Goal: Task Accomplishment & Management: Use online tool/utility

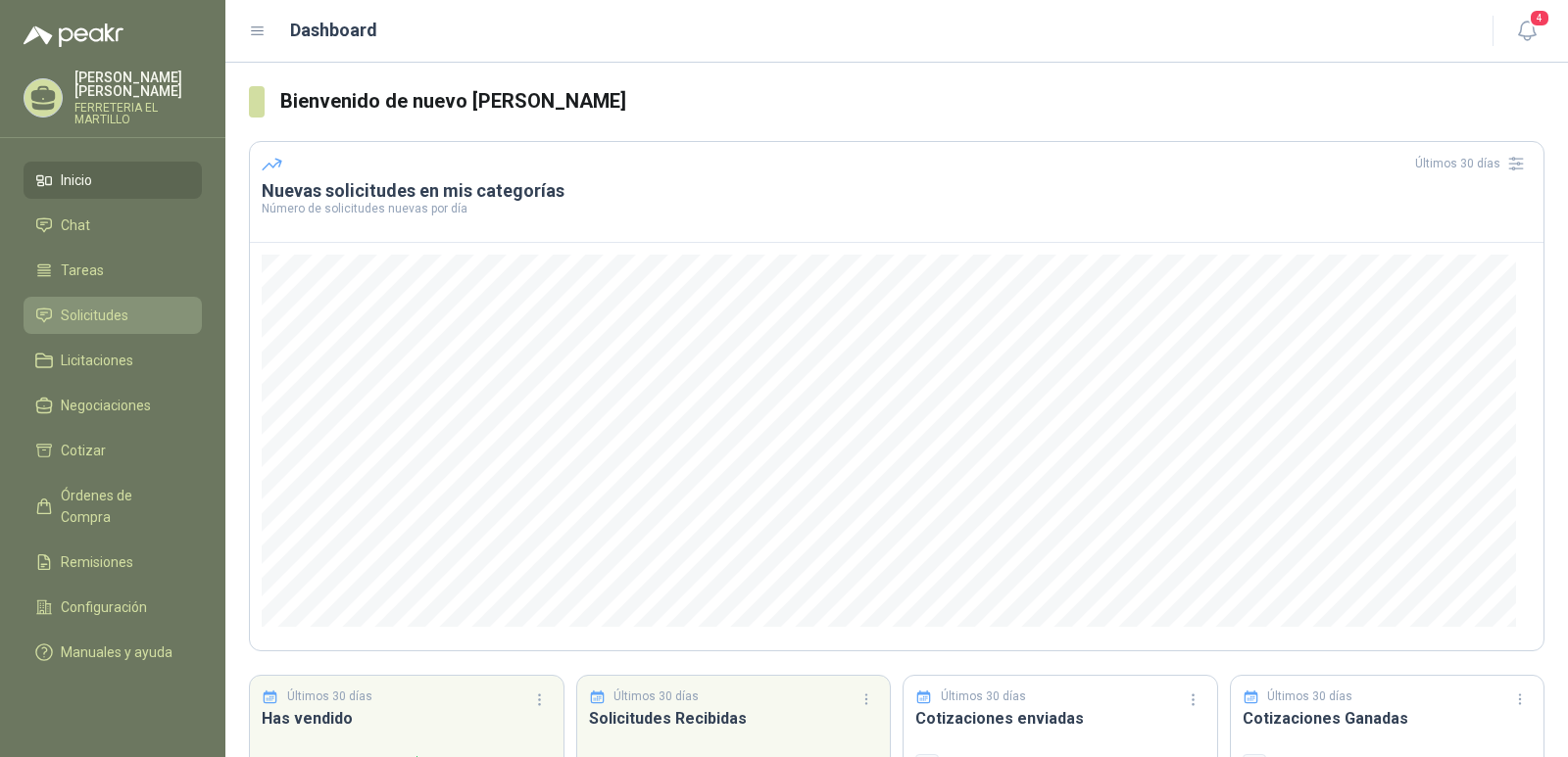
click at [109, 303] on link "Solicitudes" at bounding box center [112, 315] width 178 height 37
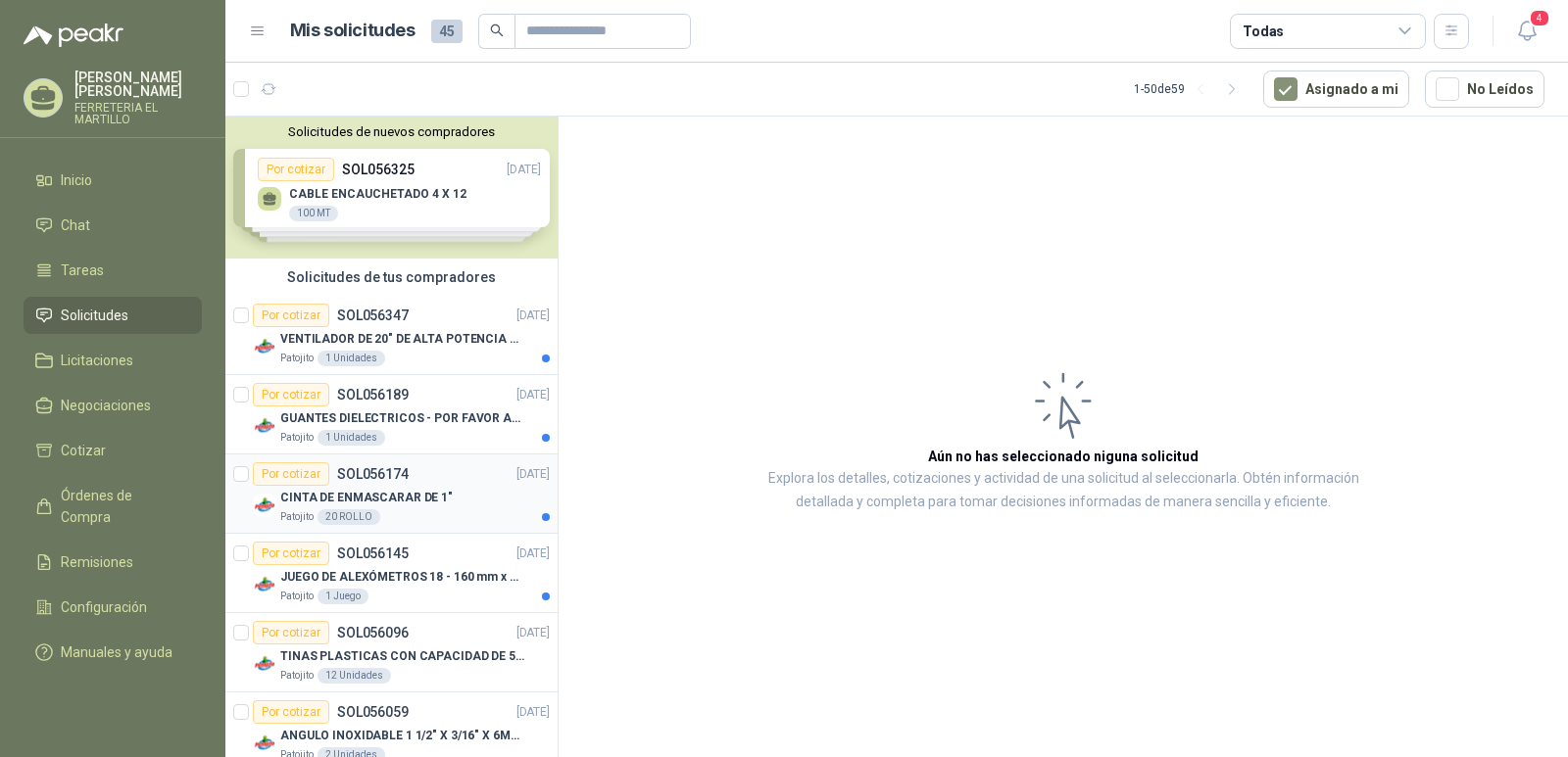
click at [413, 495] on p "CINTA DE ENMASCARAR DE 1"" at bounding box center [366, 498] width 173 height 19
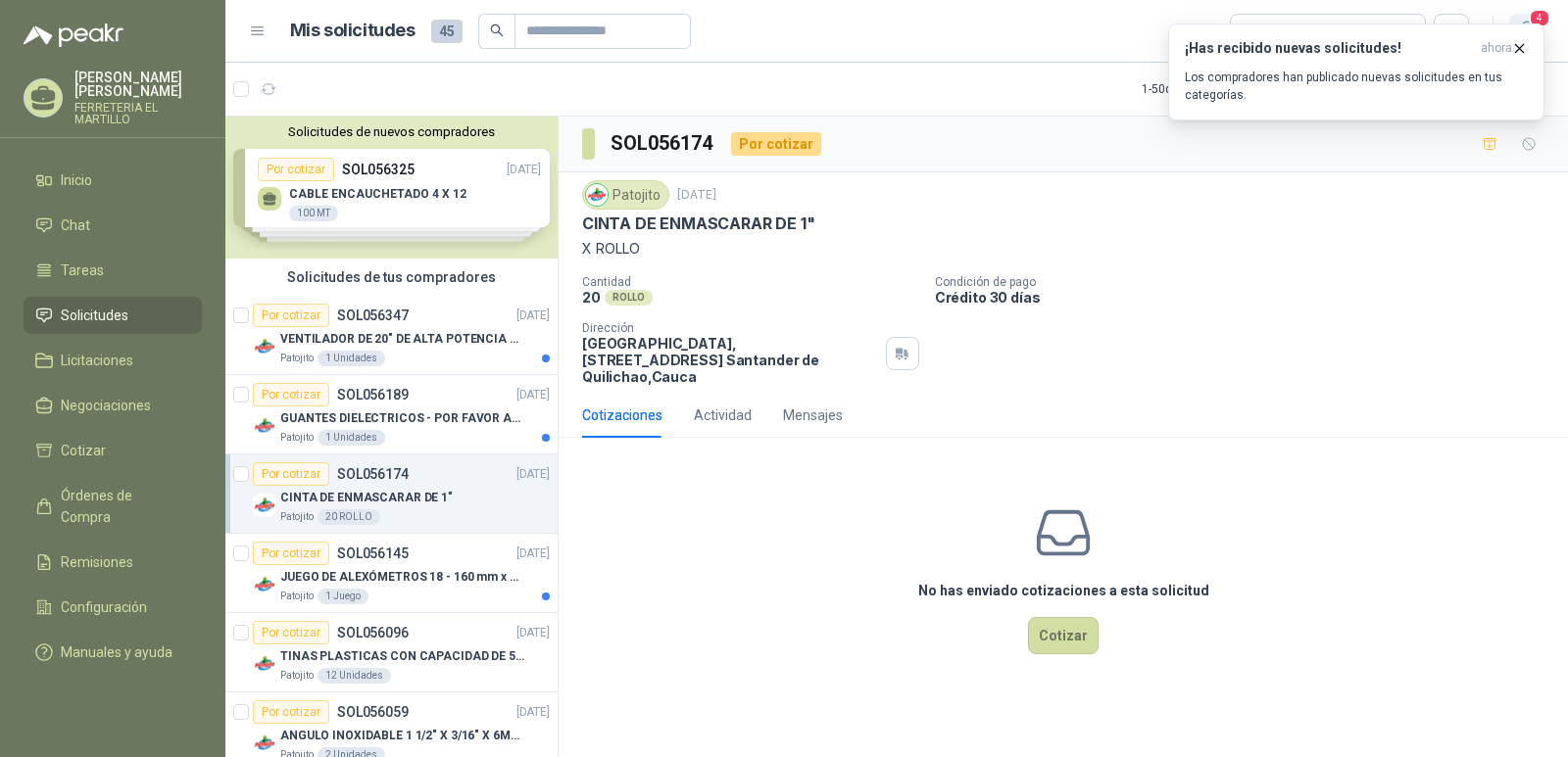
click at [1532, 22] on span "4" at bounding box center [1539, 18] width 22 height 19
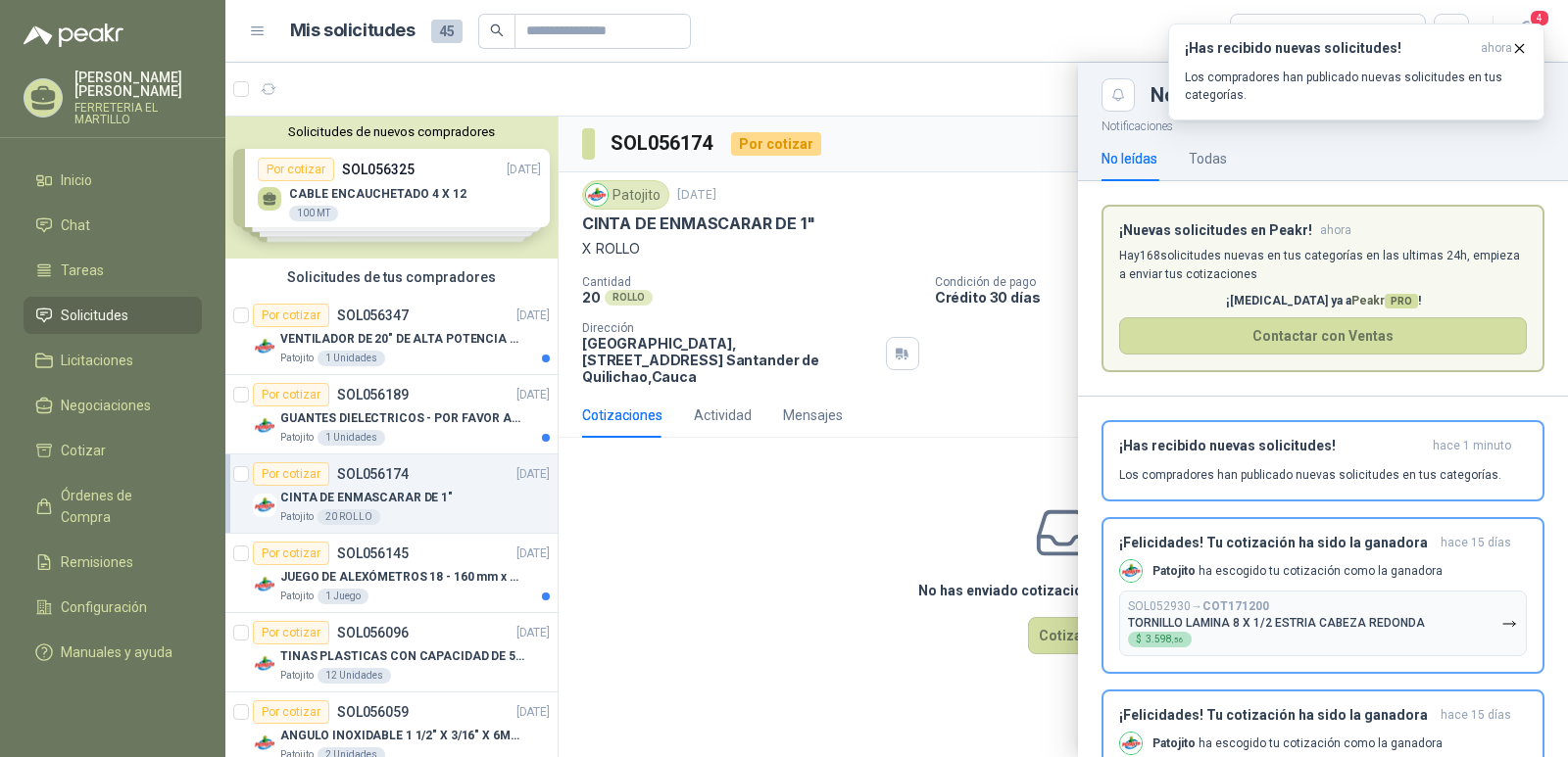
click at [736, 493] on div at bounding box center [896, 410] width 1342 height 694
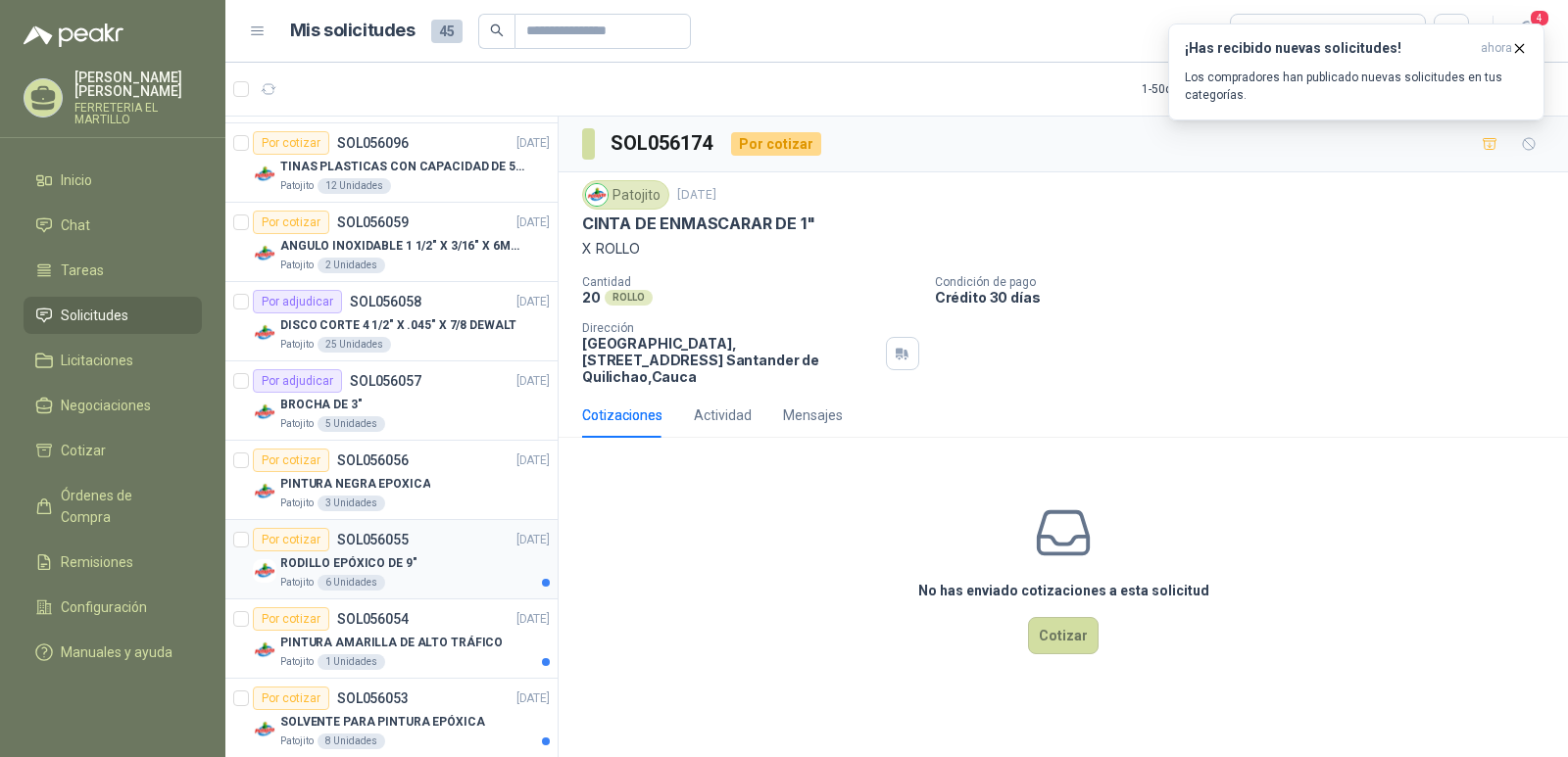
scroll to position [587, 0]
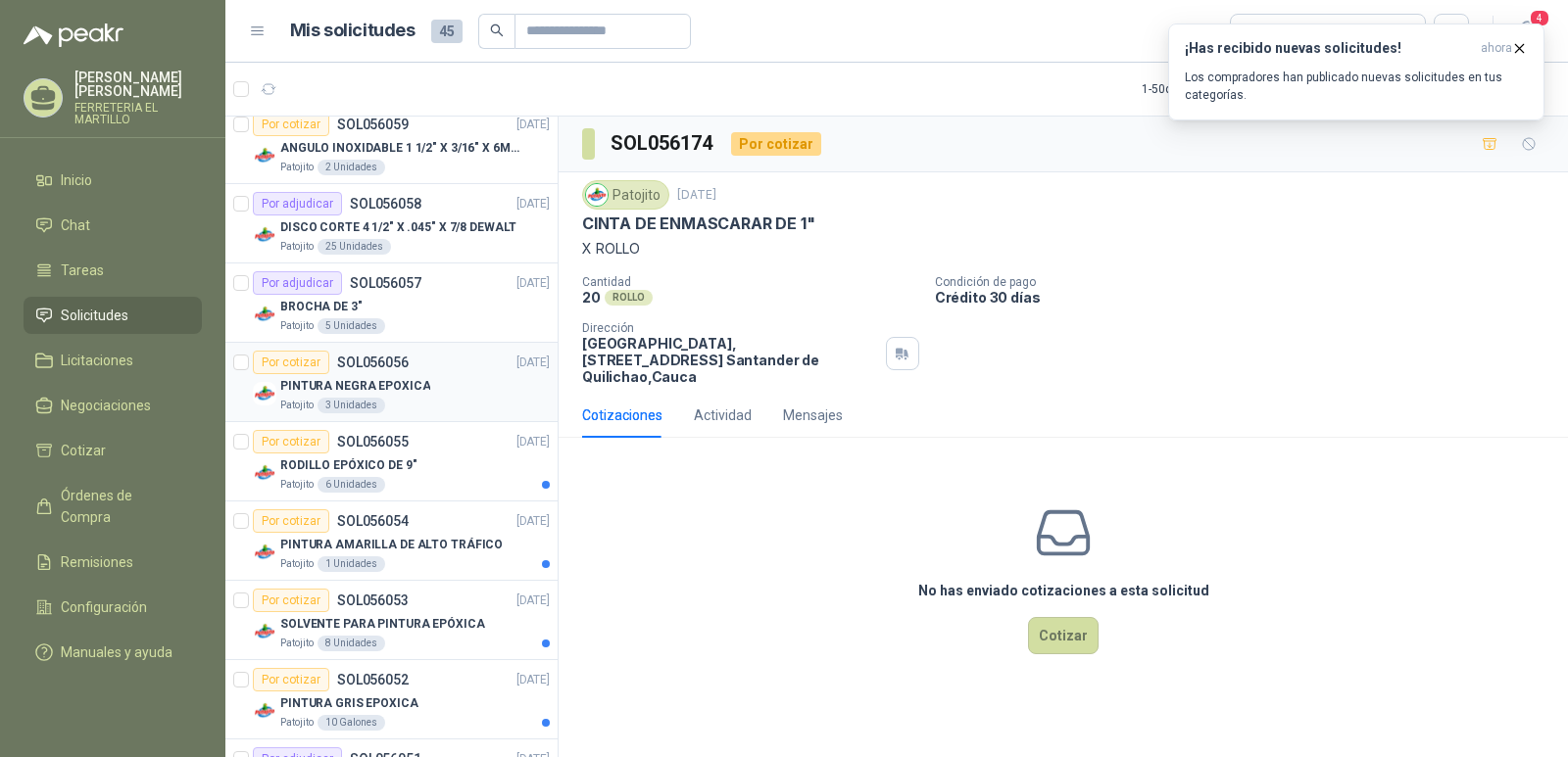
click at [432, 383] on div "PINTURA NEGRA EPOXICA" at bounding box center [414, 386] width 269 height 24
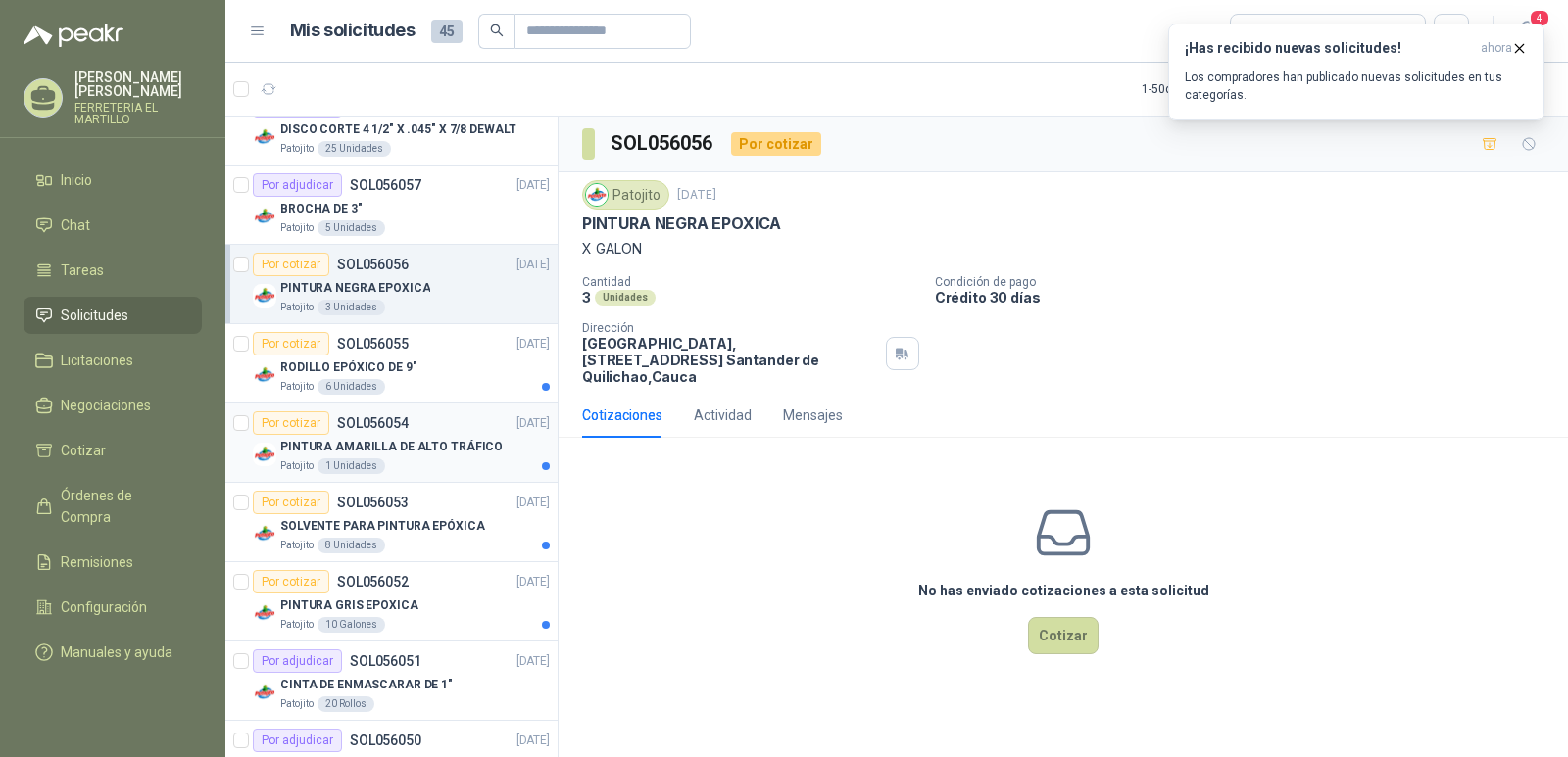
scroll to position [784, 0]
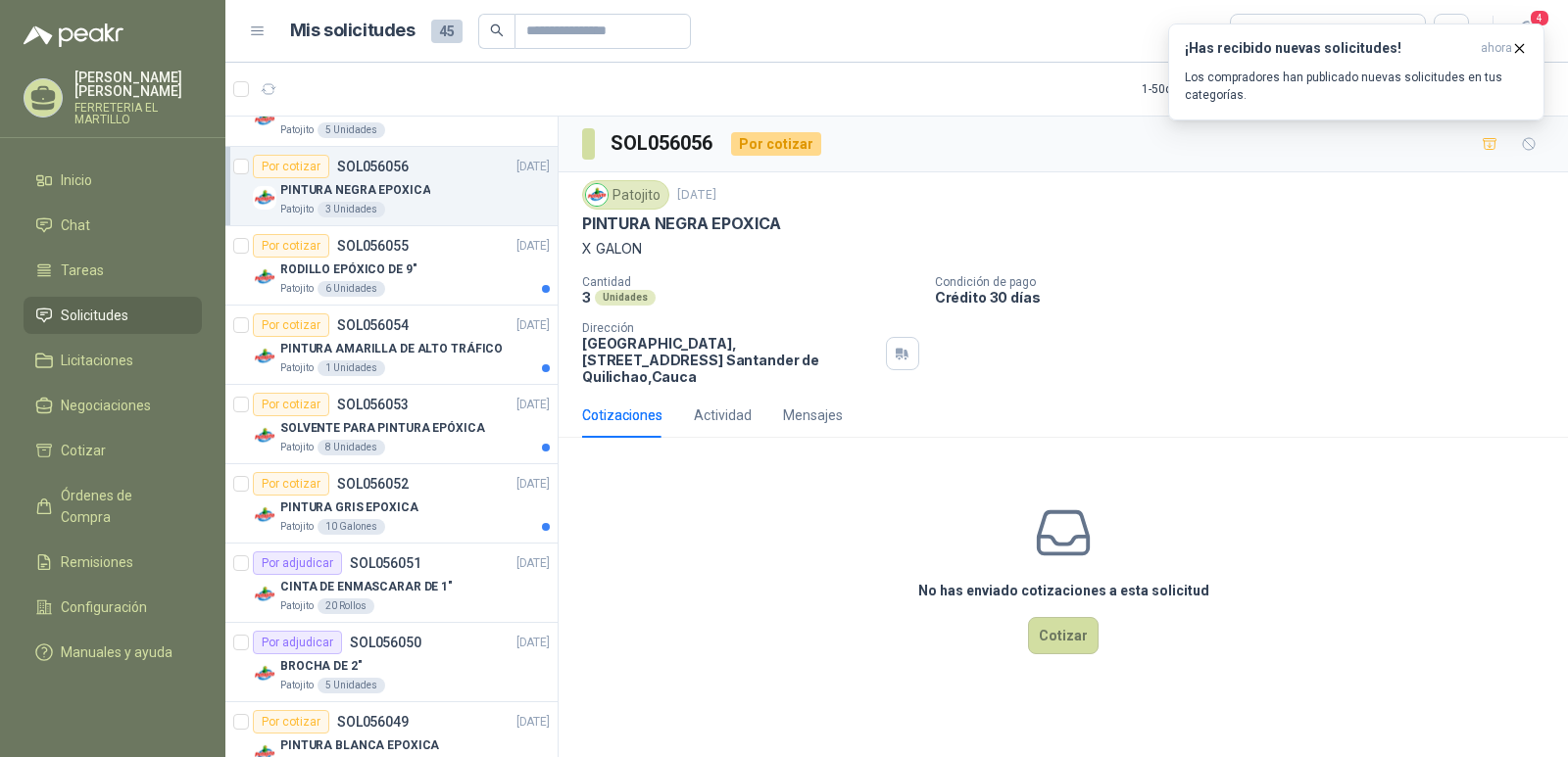
click at [992, 95] on article "1 - 50 de 59 Asignado a mi No Leídos" at bounding box center [896, 90] width 1342 height 53
click at [456, 343] on p "PINTURA AMARILLA DE ALTO TRÁFICO" at bounding box center [392, 349] width 223 height 19
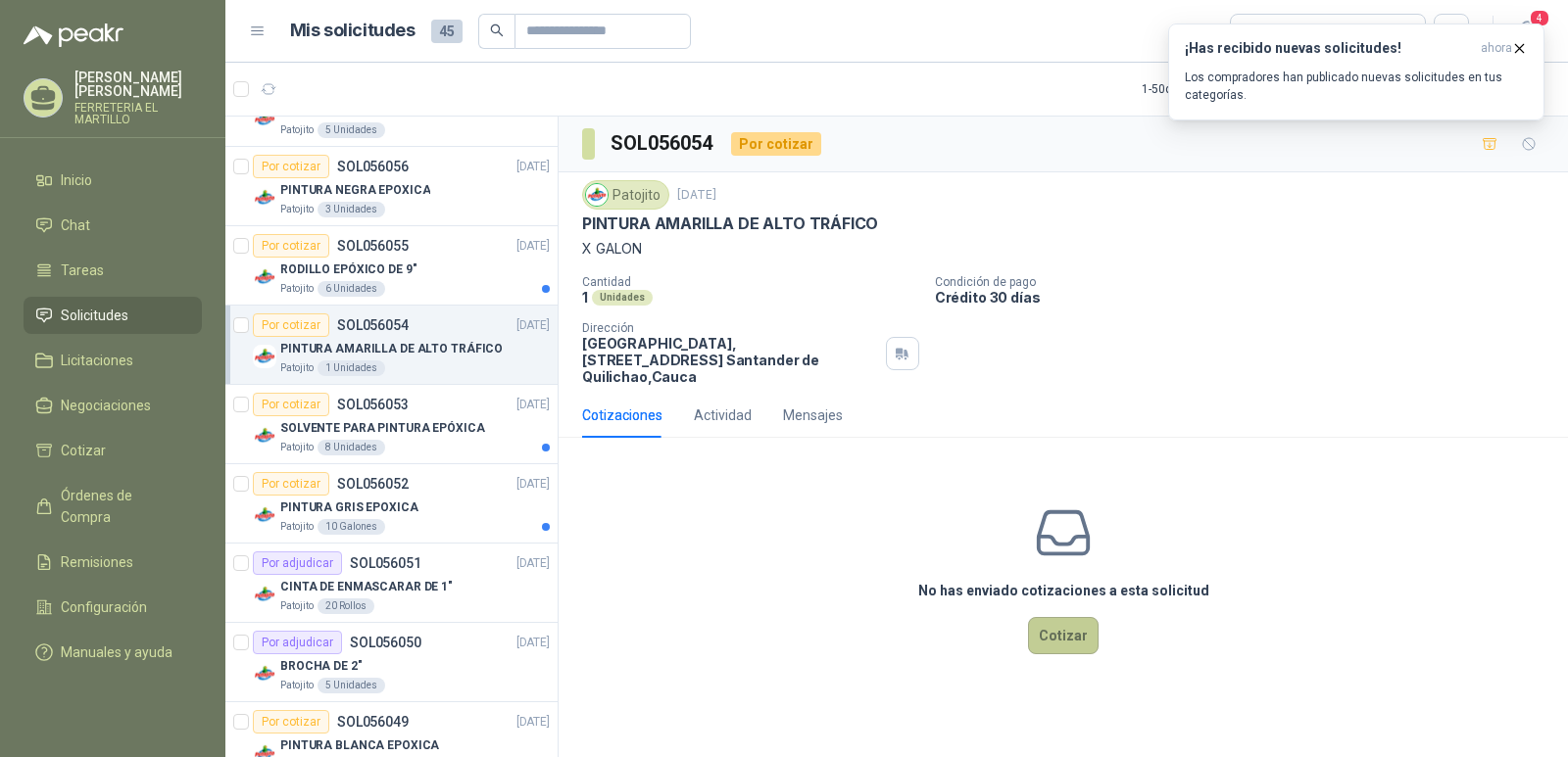
click at [1074, 629] on button "Cotizar" at bounding box center [1063, 636] width 71 height 37
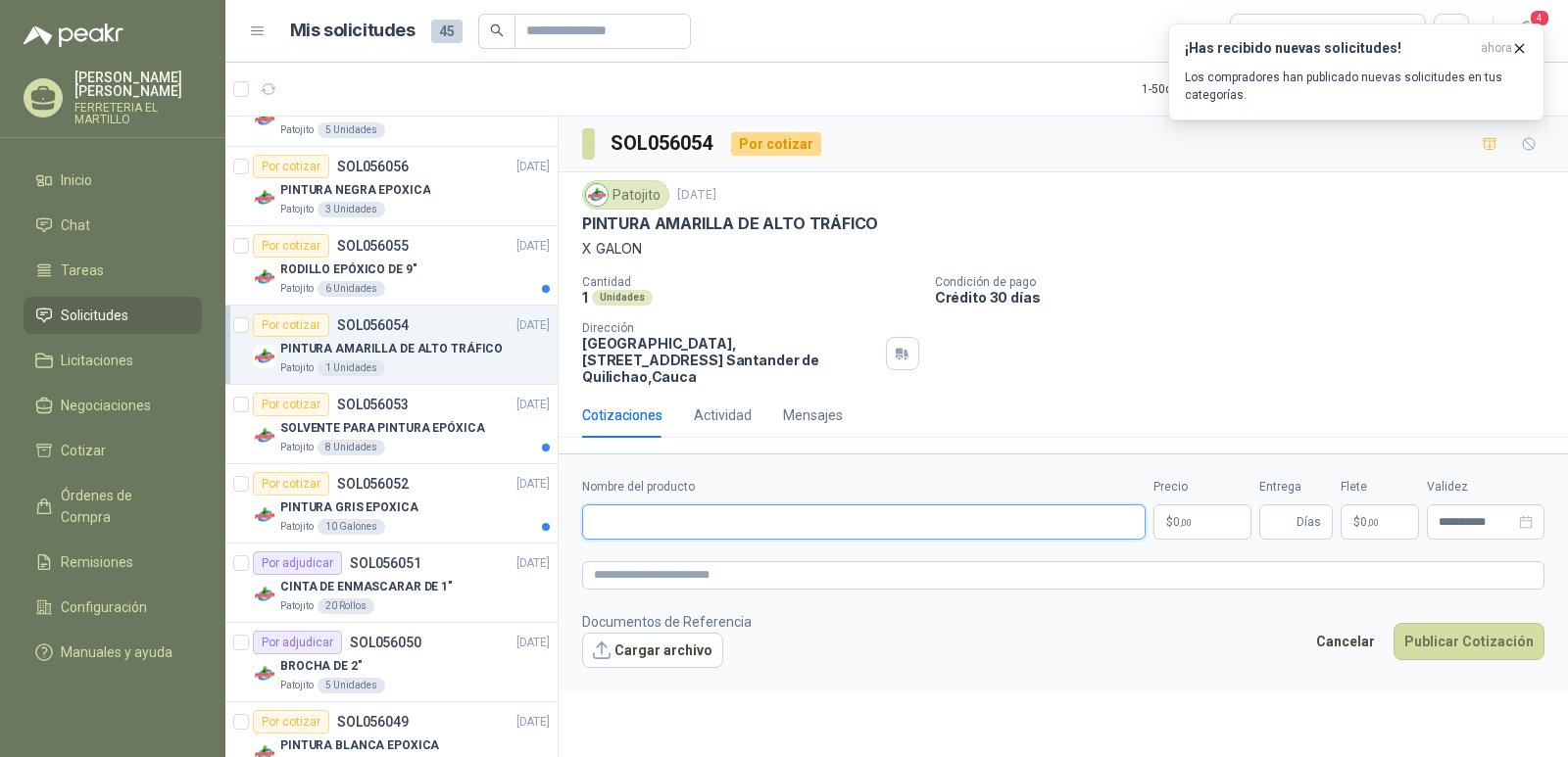
click at [751, 505] on input "Nombre del producto" at bounding box center [863, 522] width 563 height 35
type input "**********"
drag, startPoint x: 823, startPoint y: 497, endPoint x: 581, endPoint y: 527, distance: 243.9
click at [581, 527] on form "**********" at bounding box center [1062, 572] width 1009 height 237
click at [1363, 625] on button "Cancelar" at bounding box center [1344, 642] width 80 height 37
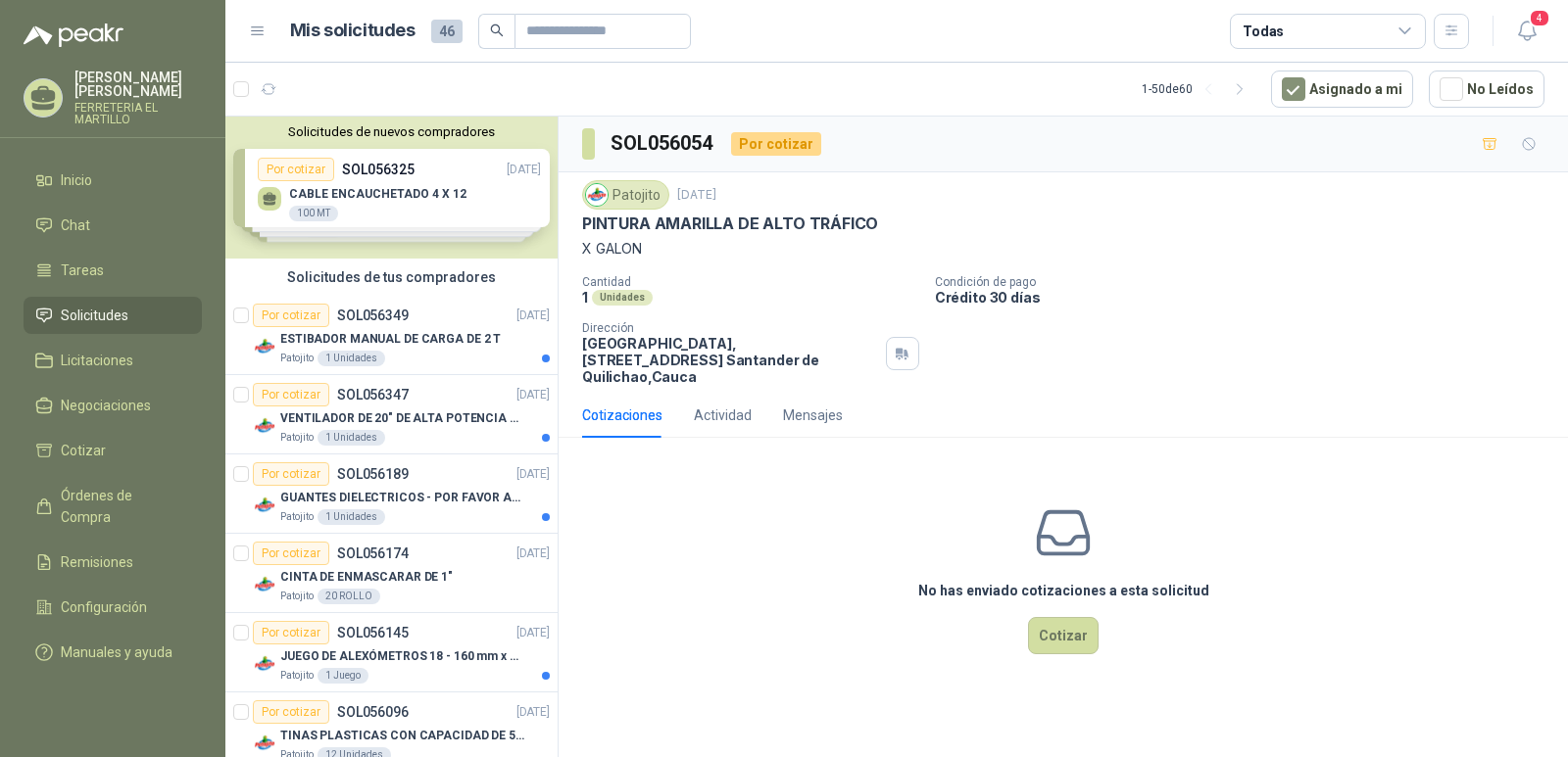
click at [401, 184] on div "Solicitudes de nuevos compradores Por cotizar SOL056325 17/09/25 CABLE ENCAUCHE…" at bounding box center [392, 187] width 332 height 142
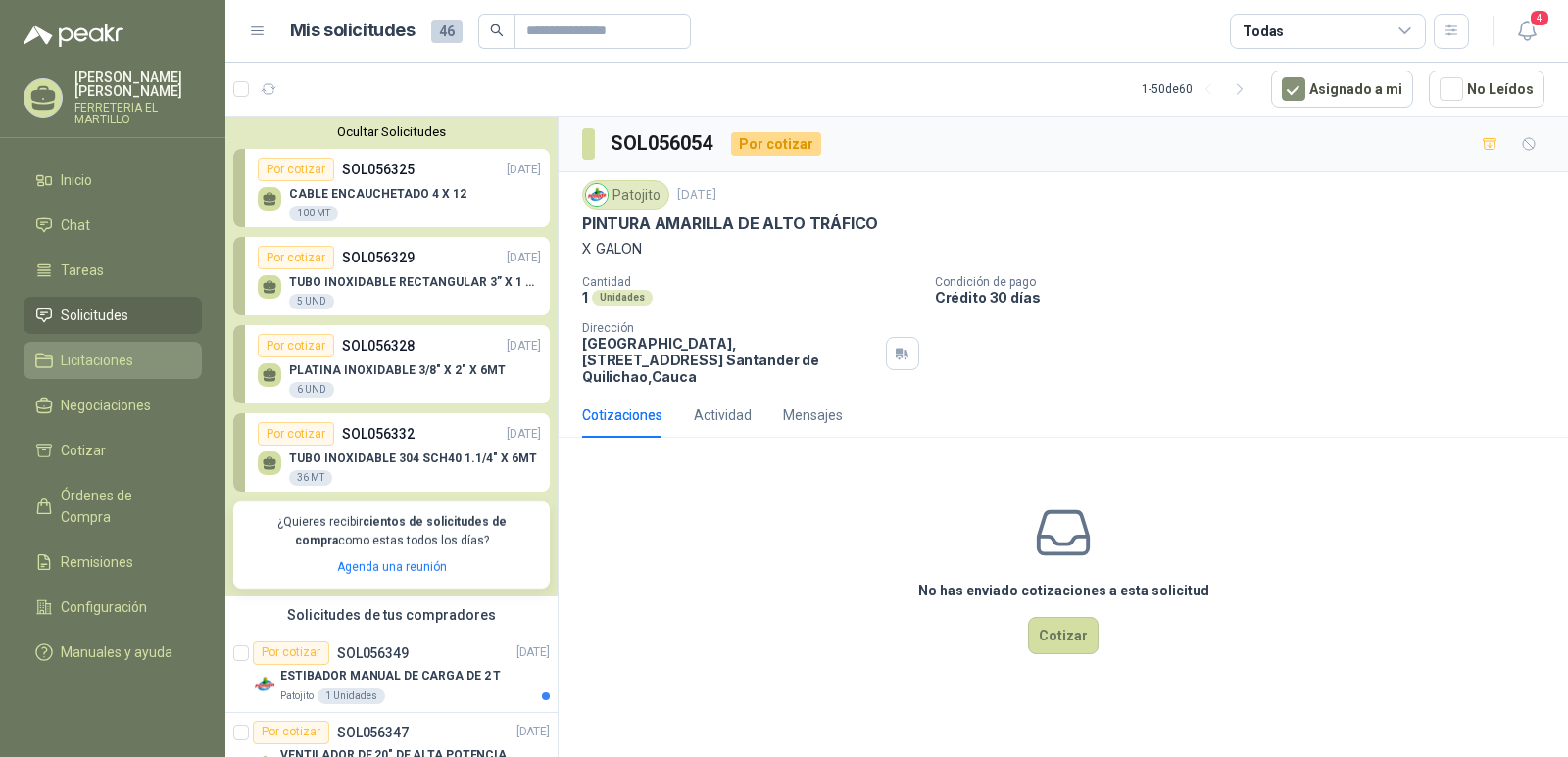
click at [102, 363] on span "Licitaciones" at bounding box center [98, 361] width 73 height 22
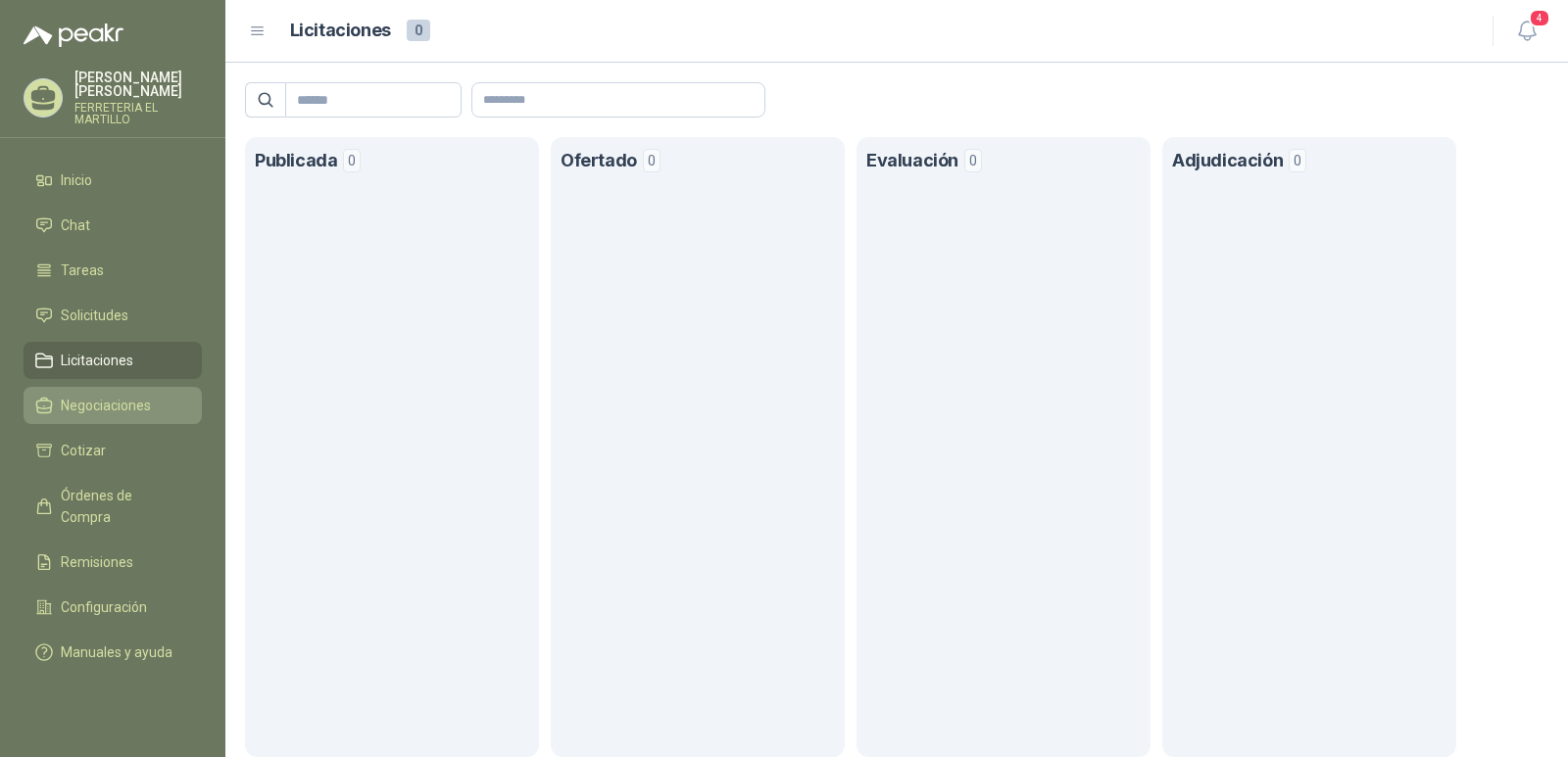
click at [95, 404] on span "Negociaciones" at bounding box center [106, 405] width 90 height 22
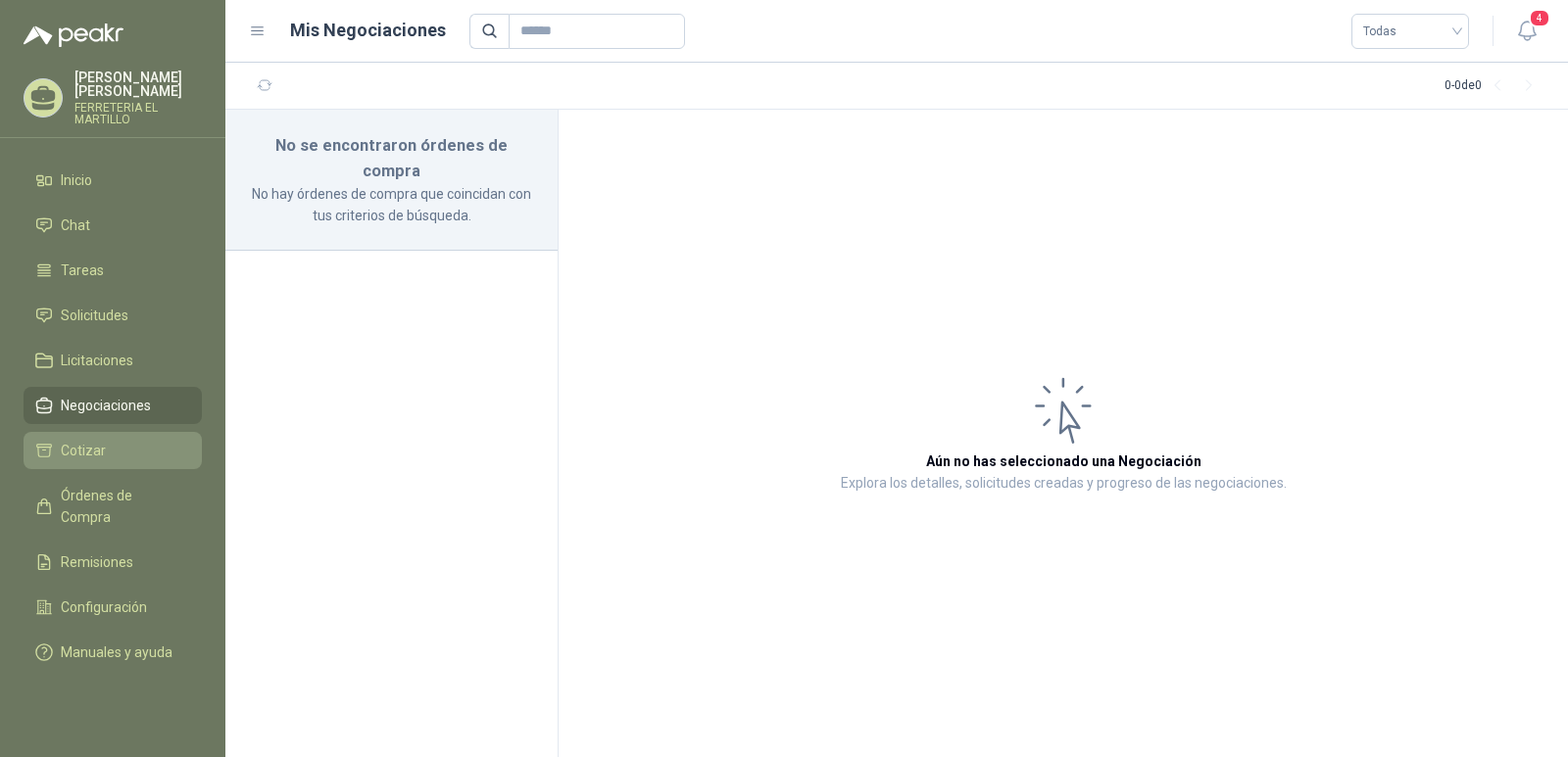
click at [91, 447] on span "Cotizar" at bounding box center [84, 450] width 45 height 22
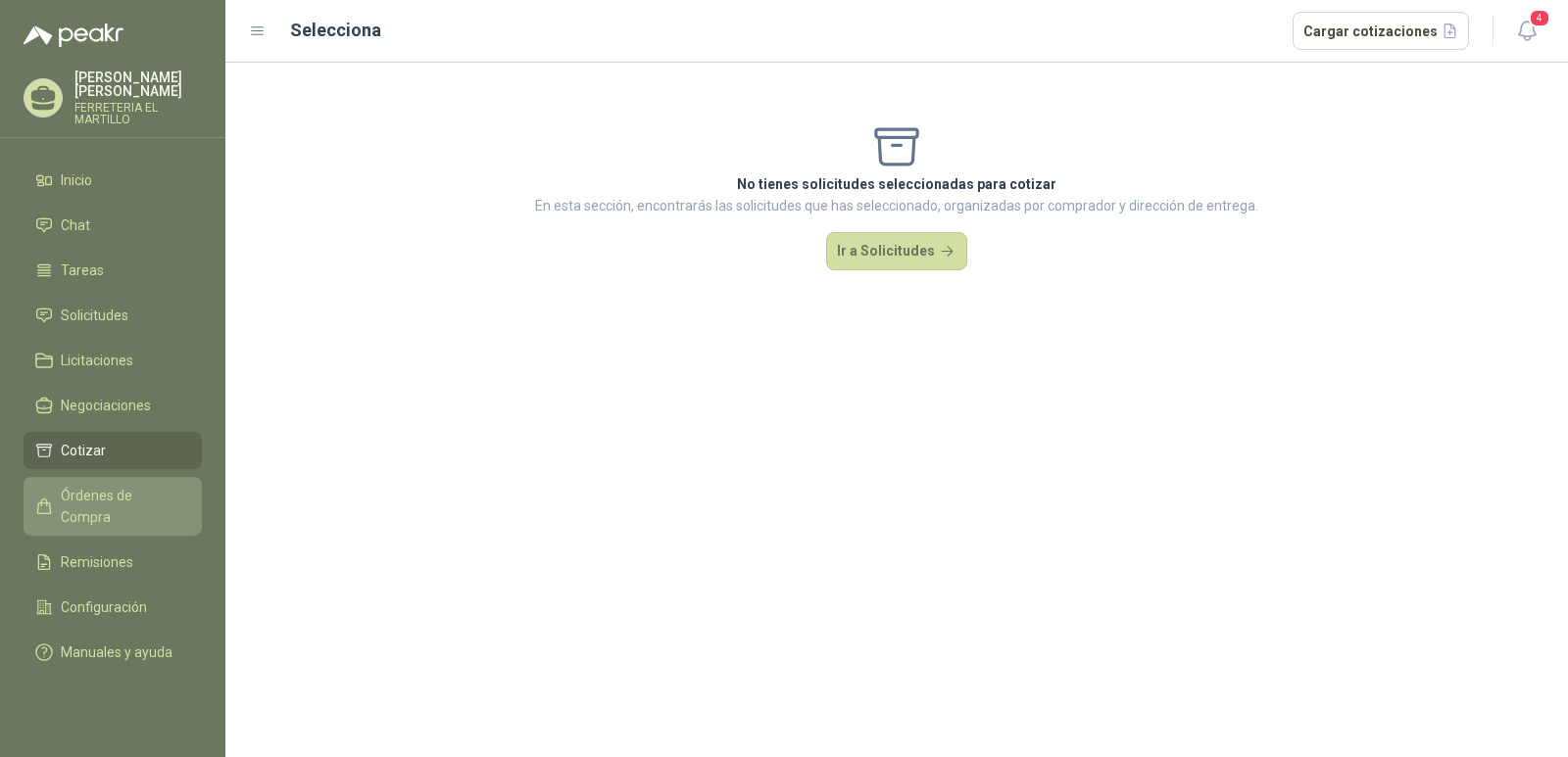
click at [130, 493] on span "Órdenes de Compra" at bounding box center [122, 507] width 122 height 43
